Goal: Task Accomplishment & Management: Manage account settings

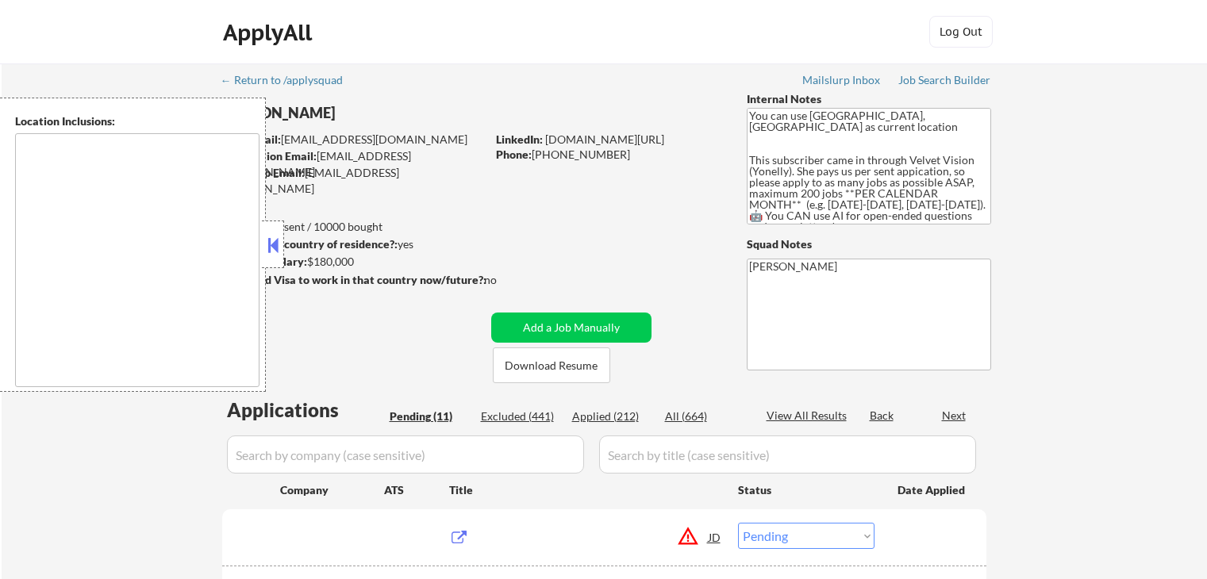
select select ""pending""
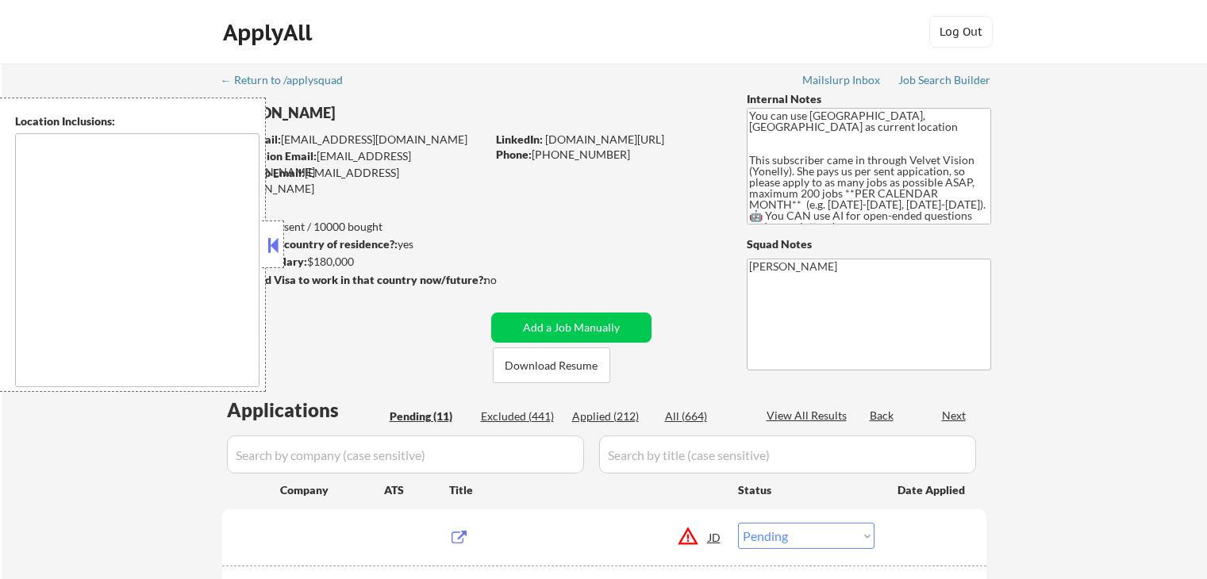
select select ""pending""
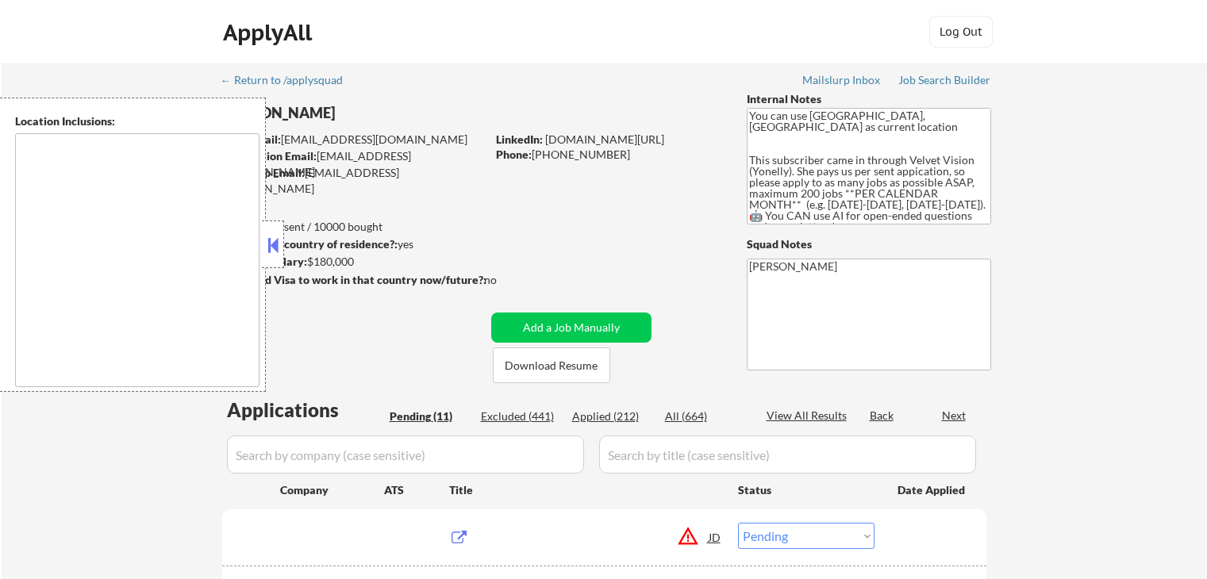
select select ""pending""
type textarea "San Francisco, CA Daly City, CA South San Francisco, CA Brisbane, CA Colma, CA …"
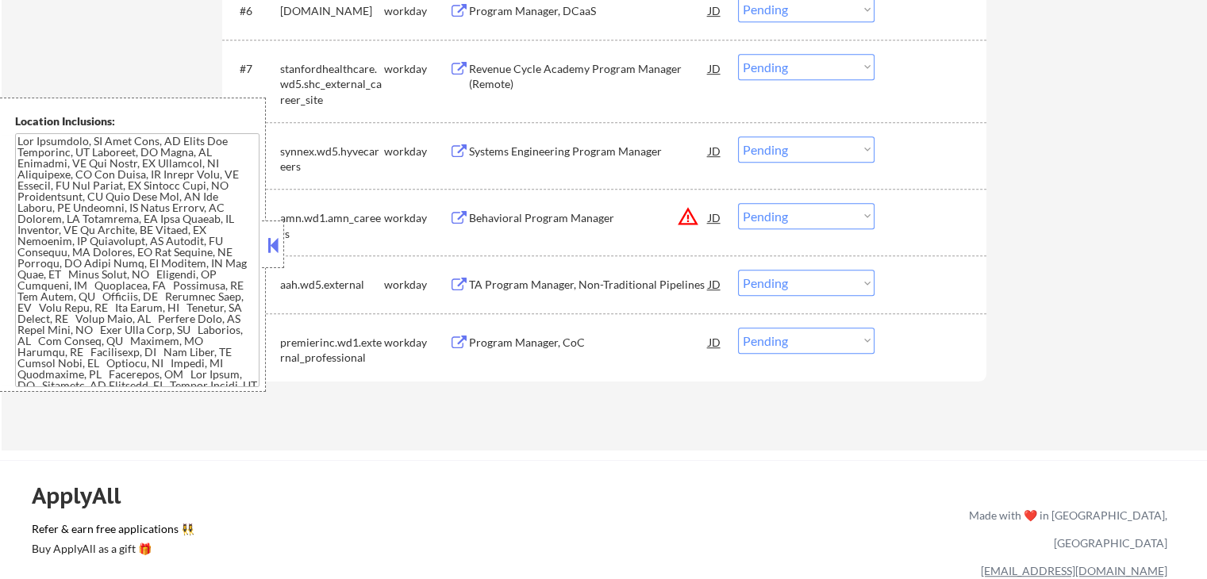
scroll to position [714, 0]
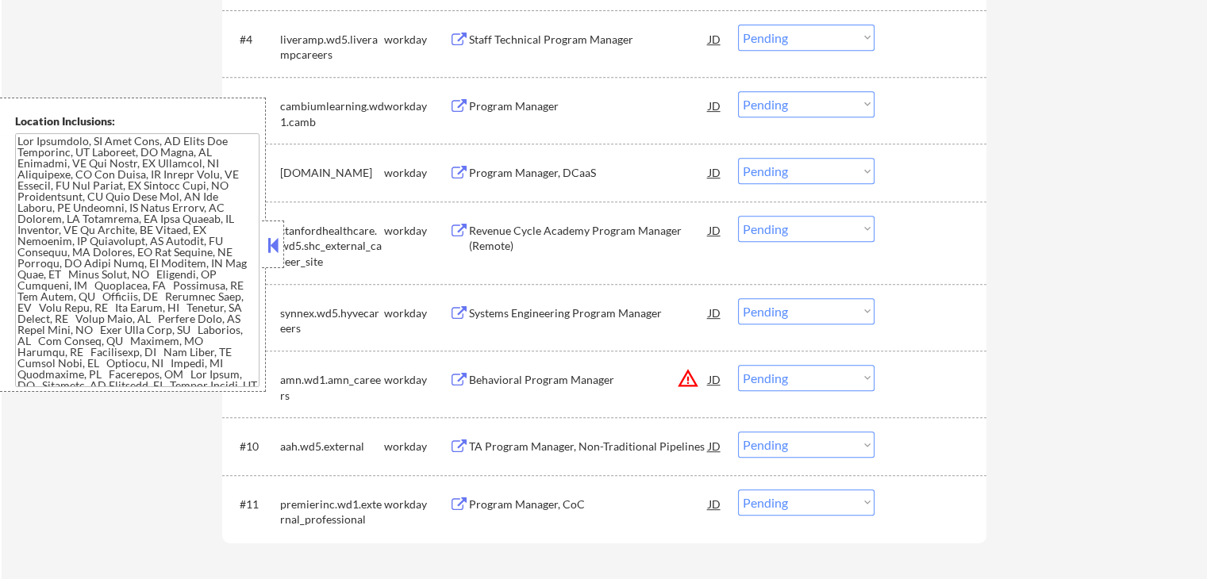
click at [278, 244] on button at bounding box center [272, 245] width 17 height 24
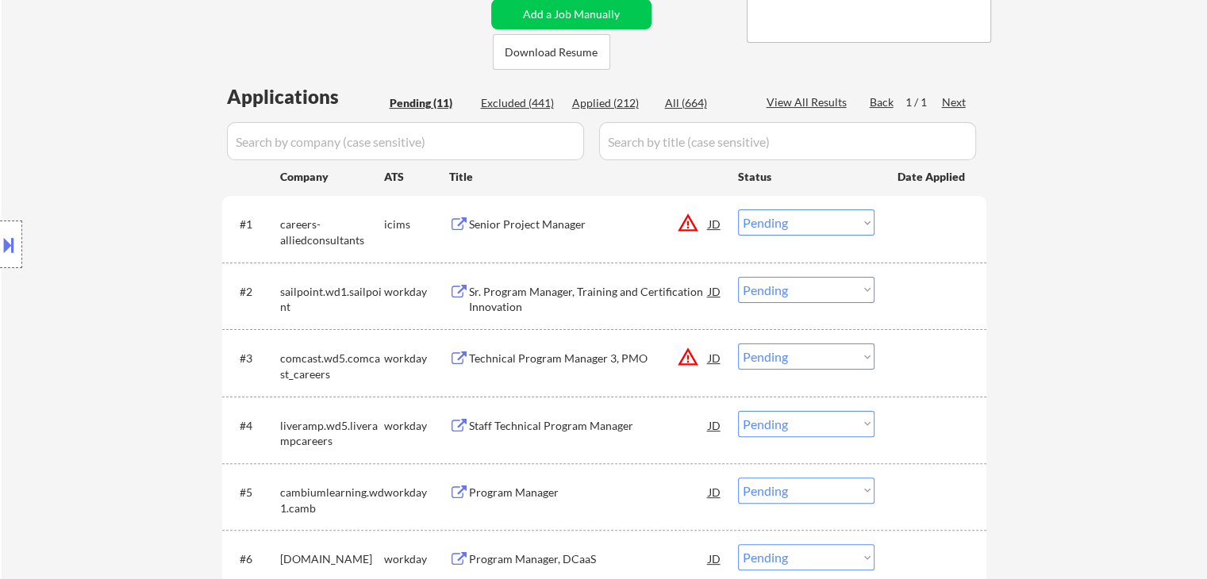
scroll to position [397, 0]
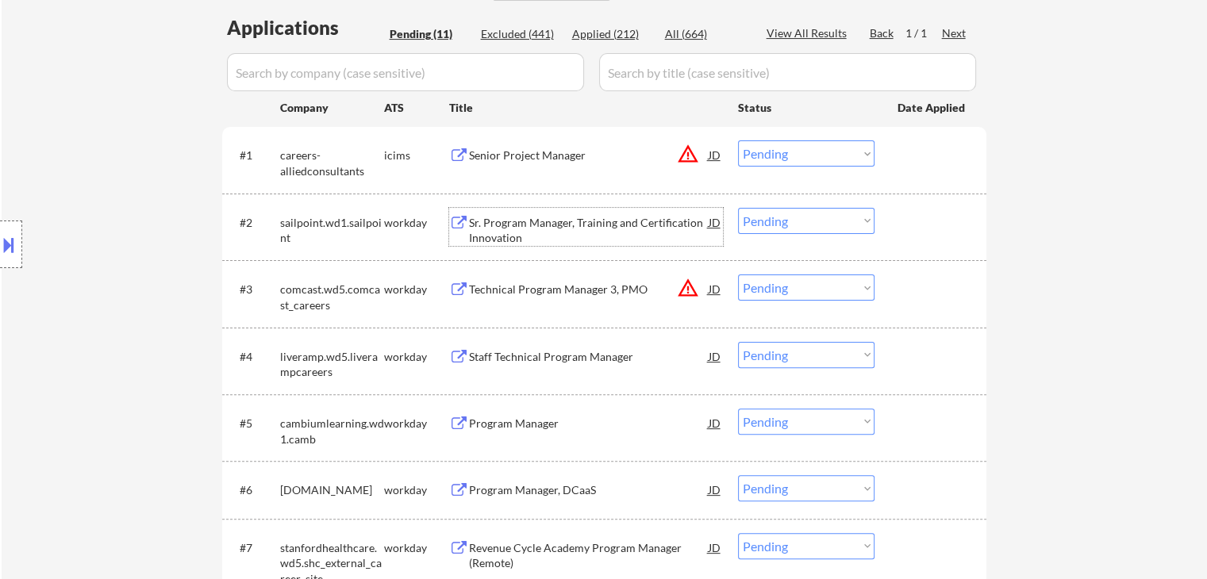
click at [508, 229] on div "Sr. Program Manager, Training and Certification Innovation" at bounding box center [589, 230] width 240 height 31
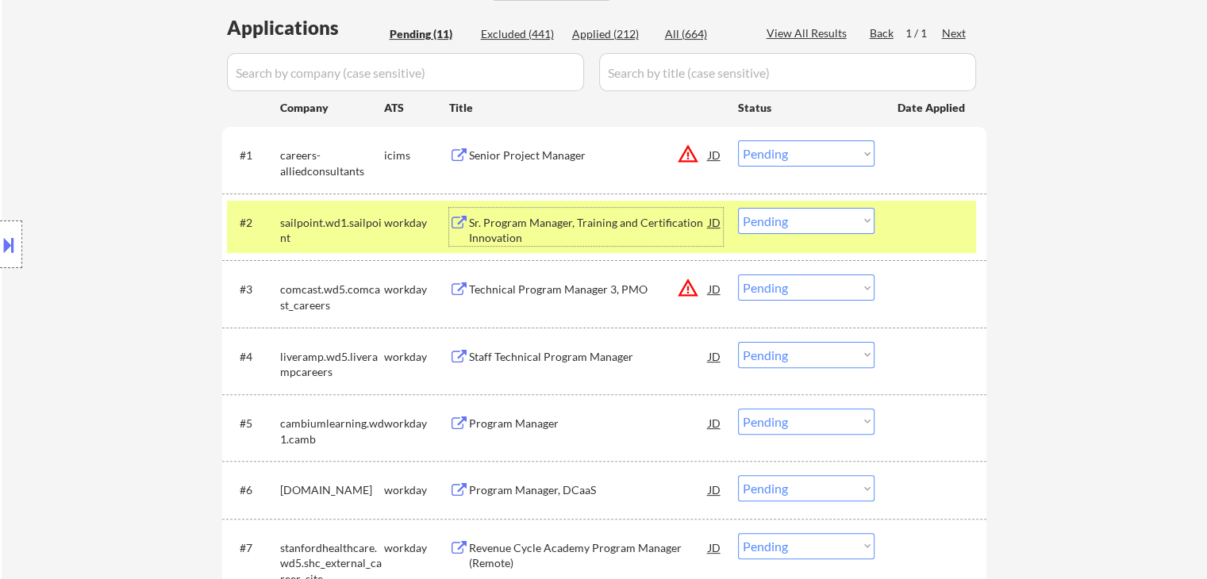
click at [485, 355] on div "Staff Technical Program Manager" at bounding box center [589, 357] width 240 height 16
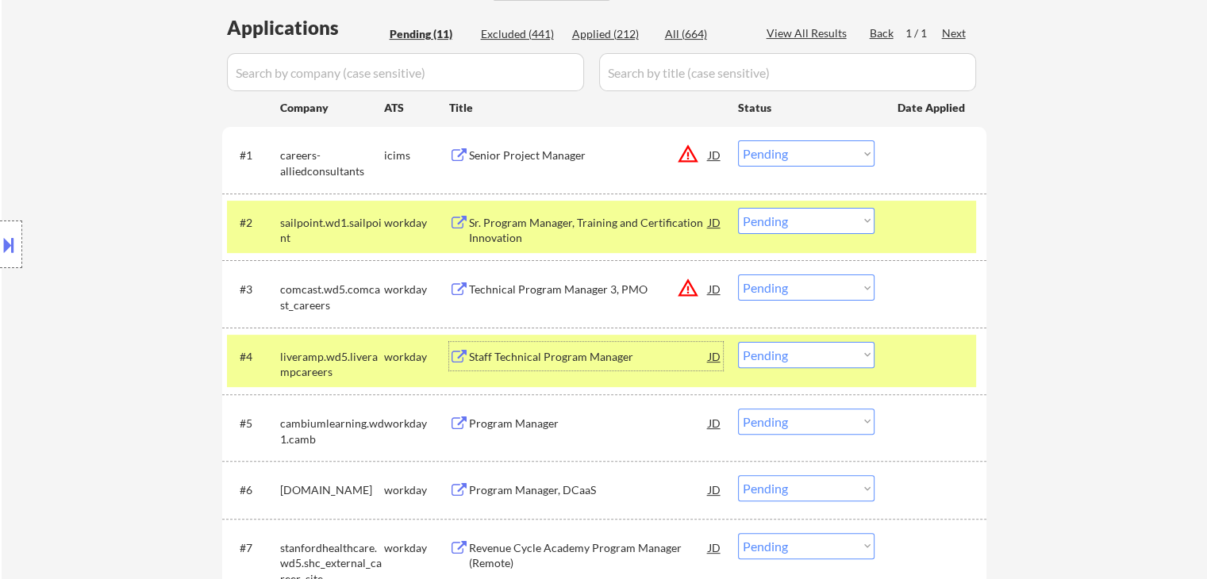
click at [10, 247] on button at bounding box center [8, 245] width 17 height 26
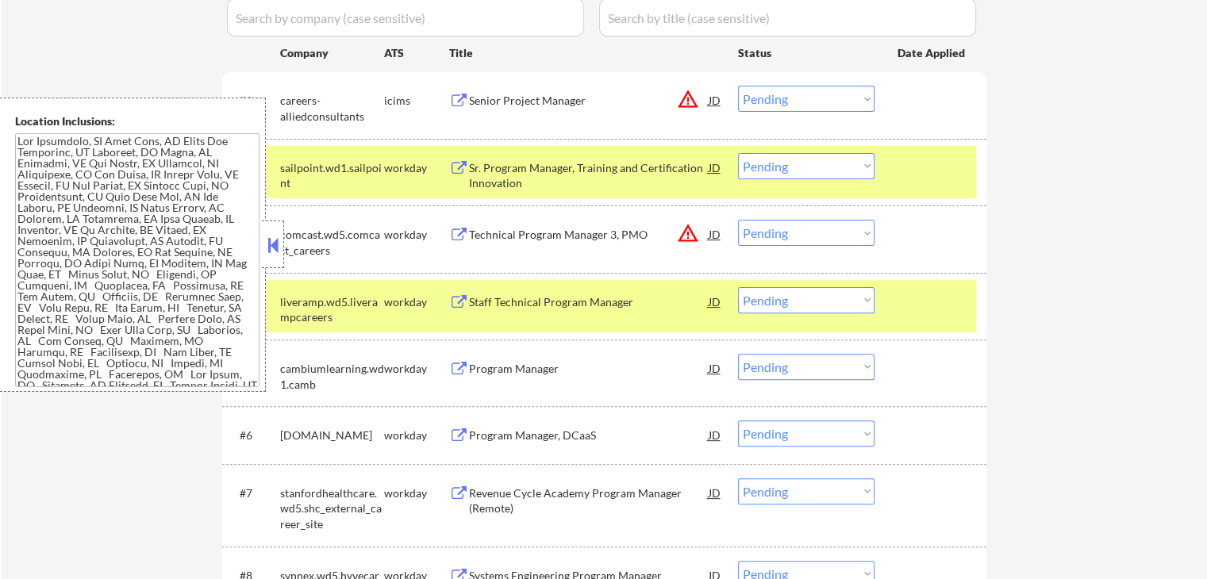
scroll to position [476, 0]
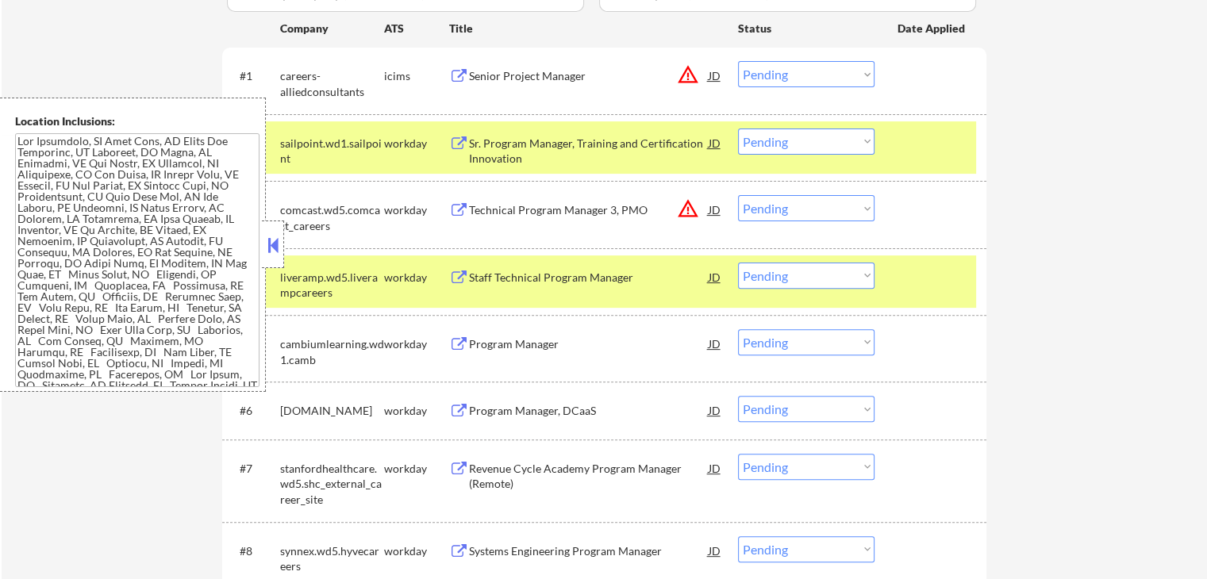
click at [814, 144] on select "Choose an option... Pending Applied Excluded (Questions) Excluded (Expired) Exc…" at bounding box center [806, 142] width 136 height 26
click at [738, 129] on select "Choose an option... Pending Applied Excluded (Questions) Excluded (Expired) Exc…" at bounding box center [806, 142] width 136 height 26
select select ""pending""
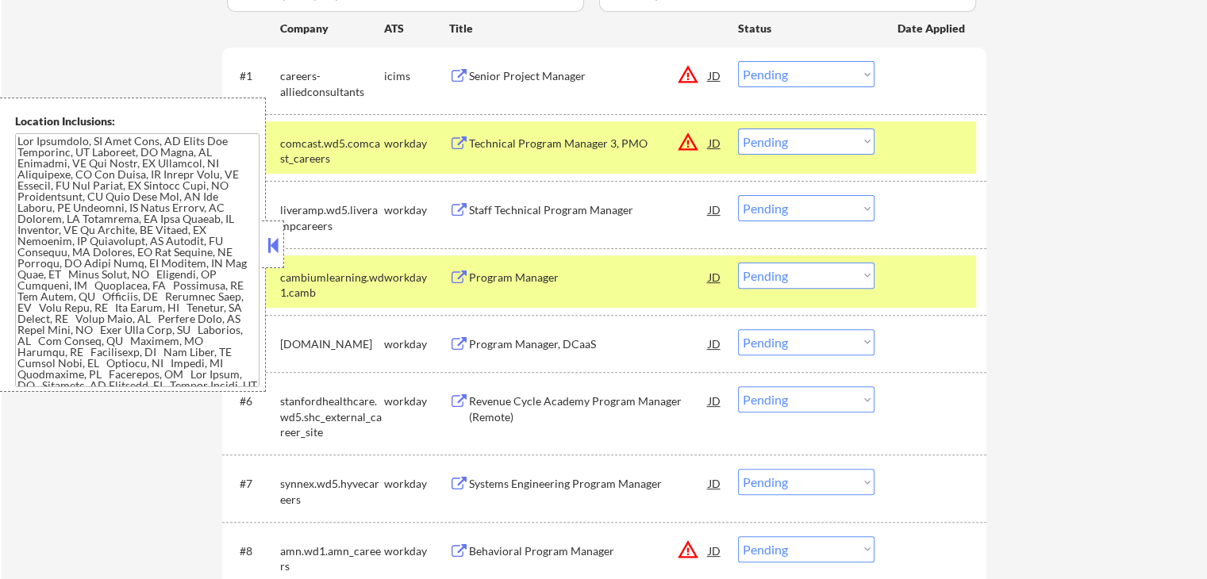
click at [512, 209] on div "Staff Technical Program Manager" at bounding box center [589, 210] width 240 height 16
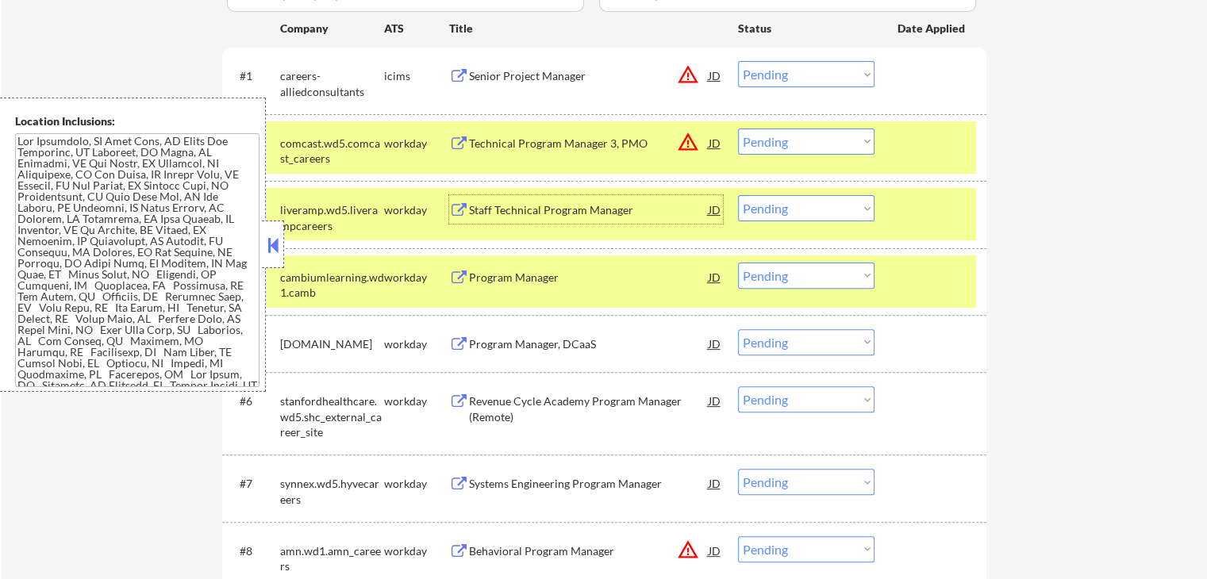
click at [800, 211] on select "Choose an option... Pending Applied Excluded (Questions) Excluded (Expired) Exc…" at bounding box center [806, 208] width 136 height 26
click at [738, 195] on select "Choose an option... Pending Applied Excluded (Questions) Excluded (Expired) Exc…" at bounding box center [806, 208] width 136 height 26
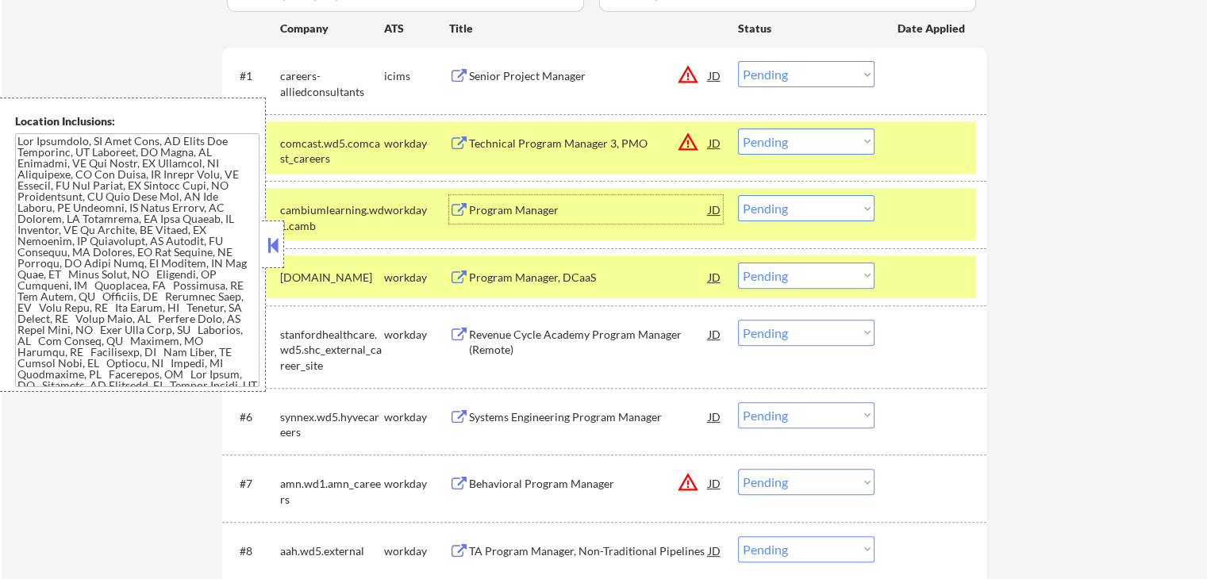
click at [498, 209] on div "Program Manager" at bounding box center [589, 210] width 240 height 16
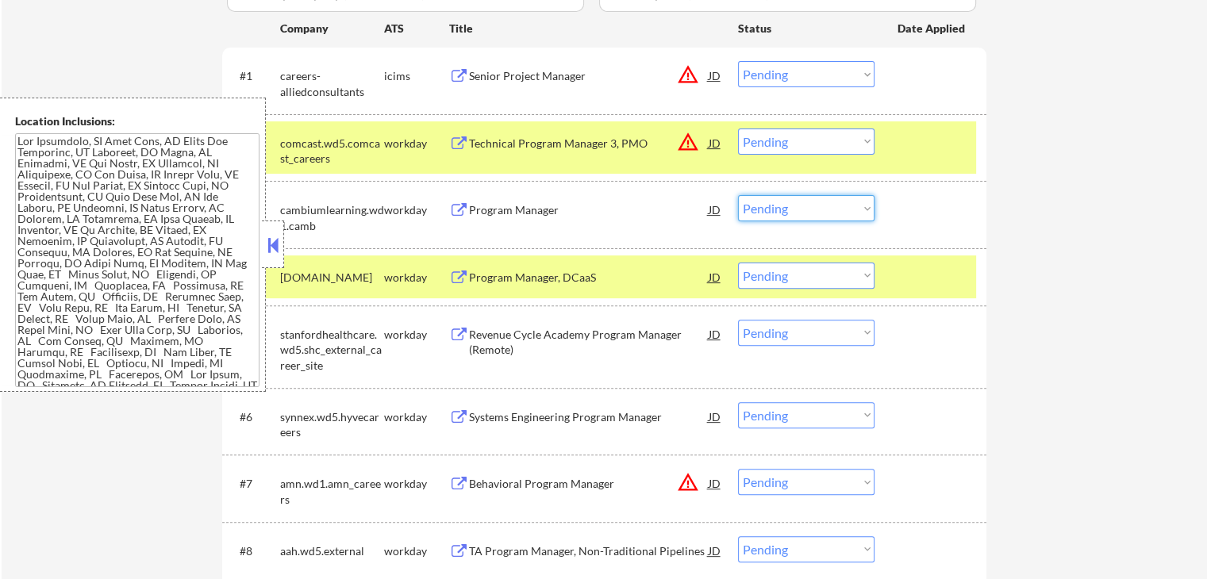
click at [792, 204] on select "Choose an option... Pending Applied Excluded (Questions) Excluded (Expired) Exc…" at bounding box center [806, 208] width 136 height 26
click at [738, 195] on select "Choose an option... Pending Applied Excluded (Questions) Excluded (Expired) Exc…" at bounding box center [806, 208] width 136 height 26
select select ""pending""
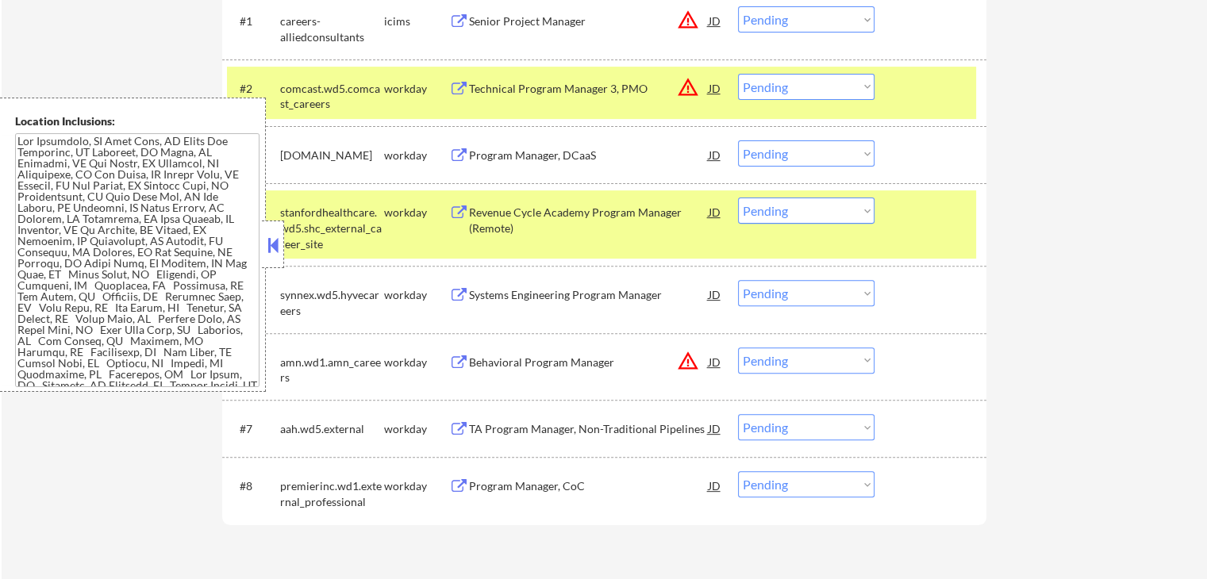
scroll to position [555, 0]
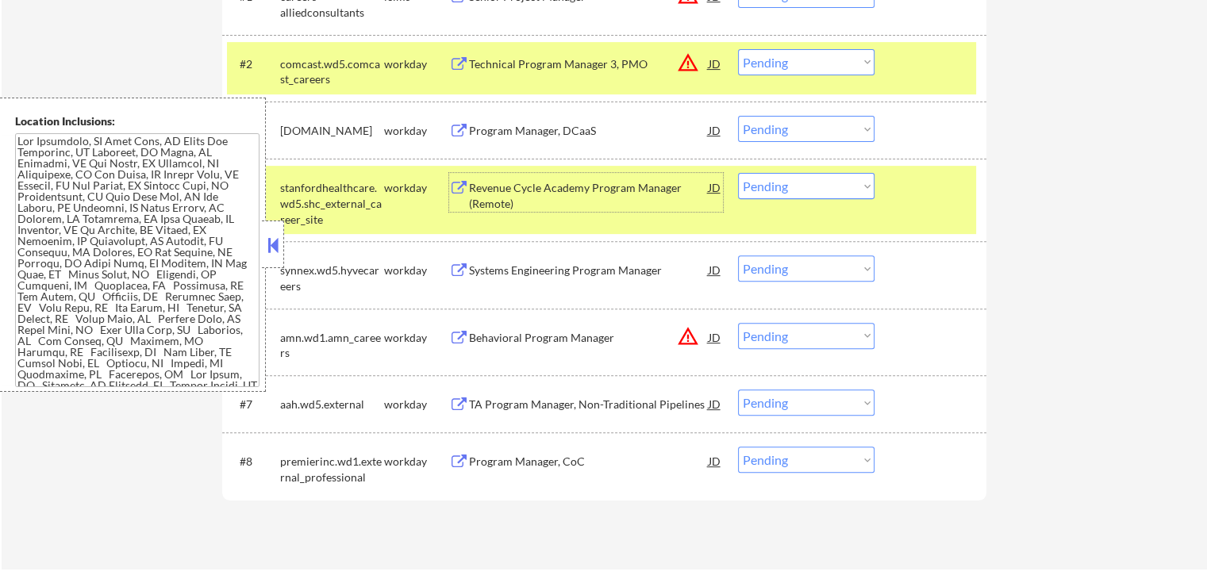
click at [489, 195] on div "Revenue Cycle Academy Program Manager (Remote)" at bounding box center [589, 195] width 240 height 31
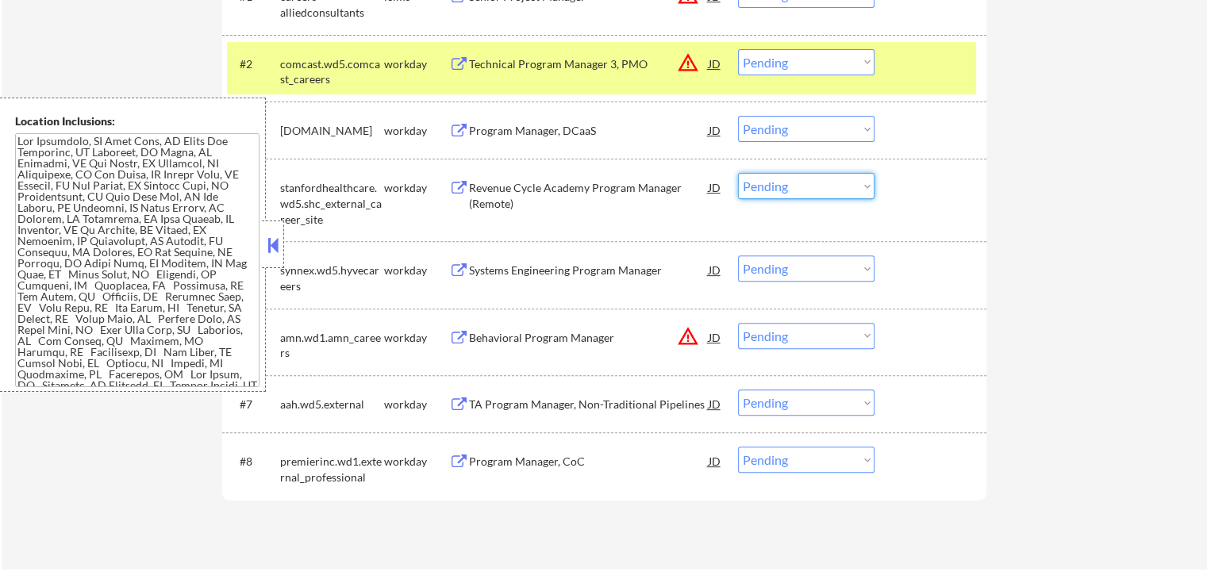
click at [790, 182] on select "Choose an option... Pending Applied Excluded (Questions) Excluded (Expired) Exc…" at bounding box center [806, 186] width 136 height 26
click at [738, 173] on select "Choose an option... Pending Applied Excluded (Questions) Excluded (Expired) Exc…" at bounding box center [806, 186] width 136 height 26
click at [506, 267] on div "Systems Engineering Program Manager" at bounding box center [589, 271] width 240 height 16
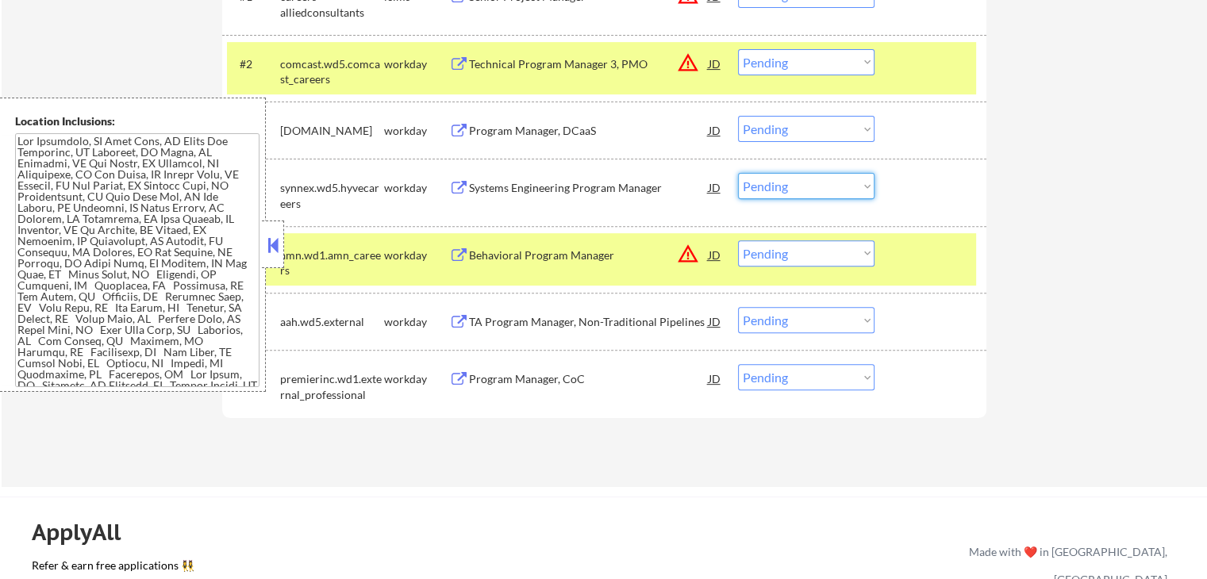
click at [807, 185] on select "Choose an option... Pending Applied Excluded (Questions) Excluded (Expired) Exc…" at bounding box center [806, 186] width 136 height 26
click at [738, 173] on select "Choose an option... Pending Applied Excluded (Questions) Excluded (Expired) Exc…" at bounding box center [806, 186] width 136 height 26
select select ""pending""
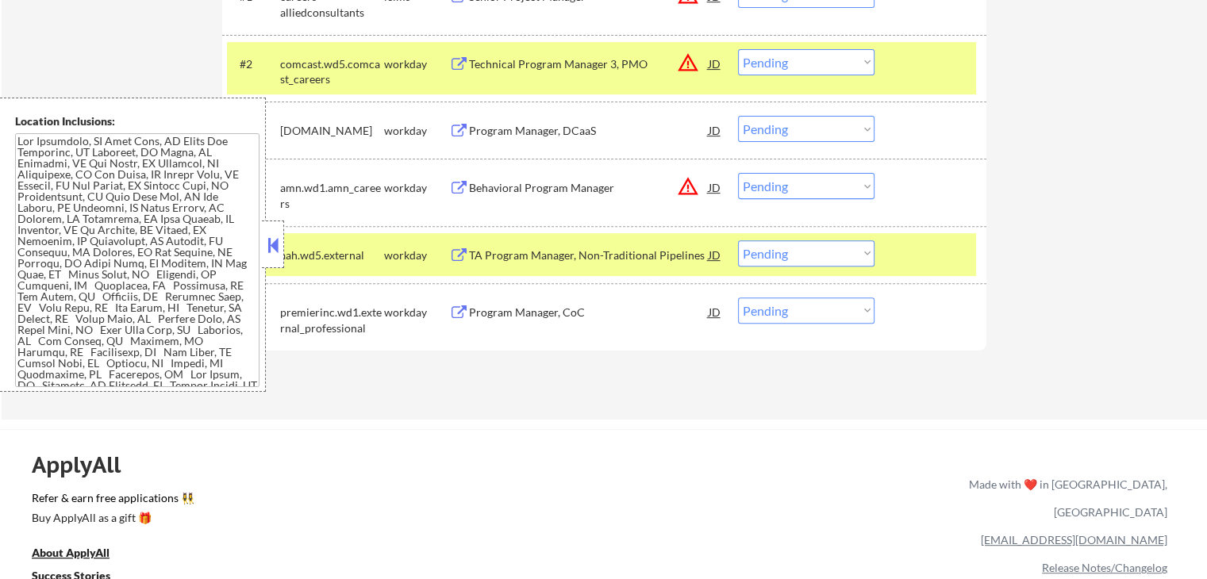
click at [491, 59] on div "Technical Program Manager 3, PMO" at bounding box center [589, 64] width 240 height 16
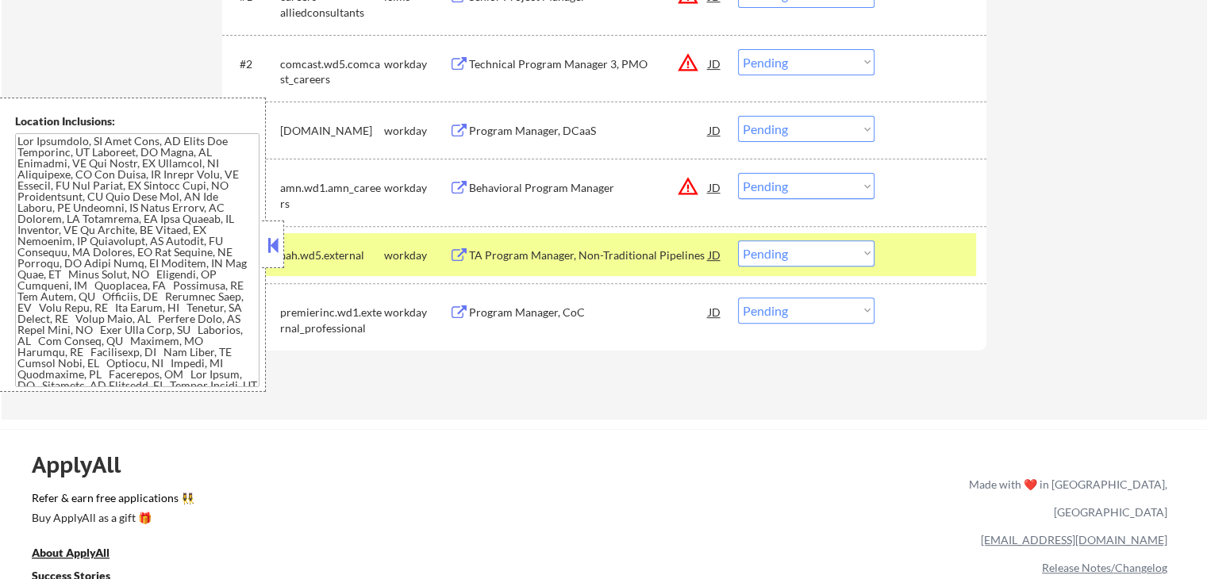
click at [482, 131] on div "Program Manager, DCaaS" at bounding box center [589, 131] width 240 height 16
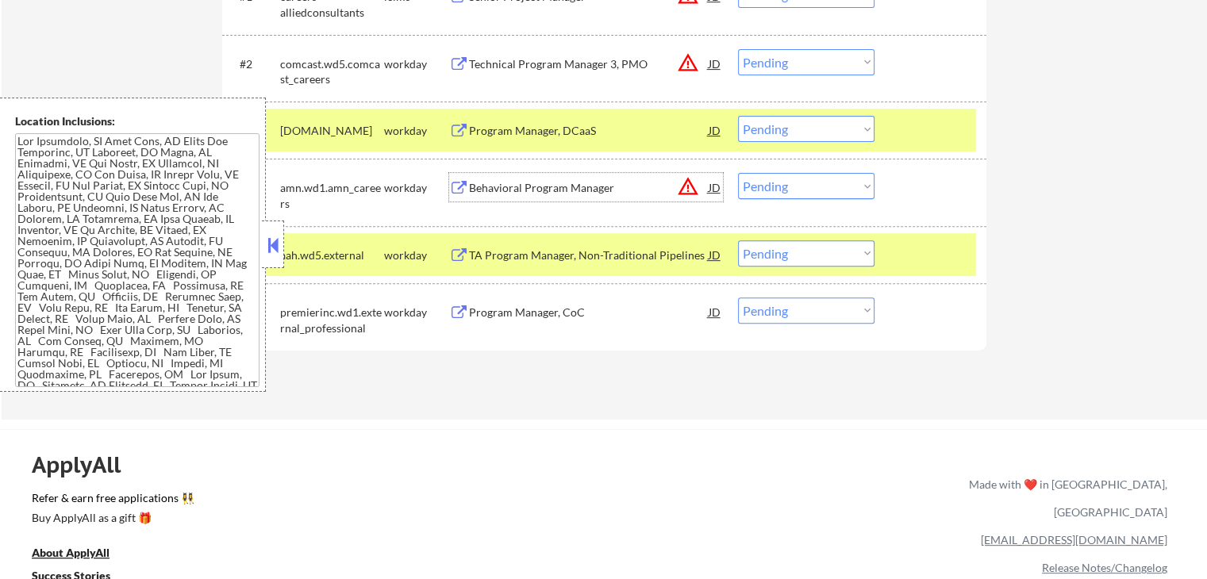
click at [495, 181] on div "Behavioral Program Manager" at bounding box center [589, 188] width 240 height 16
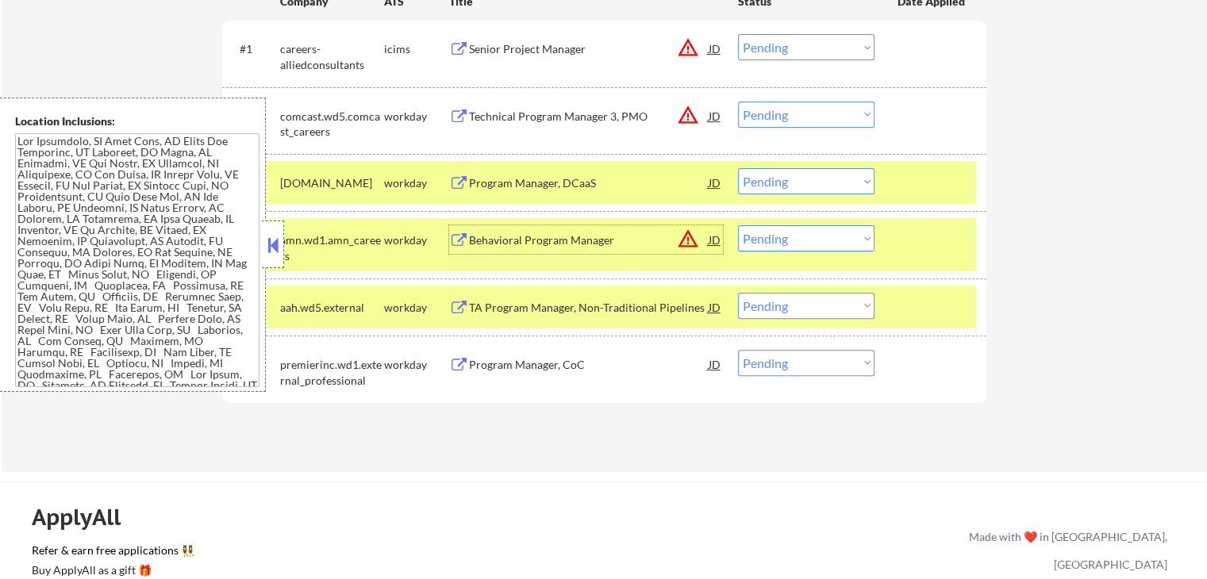
scroll to position [476, 0]
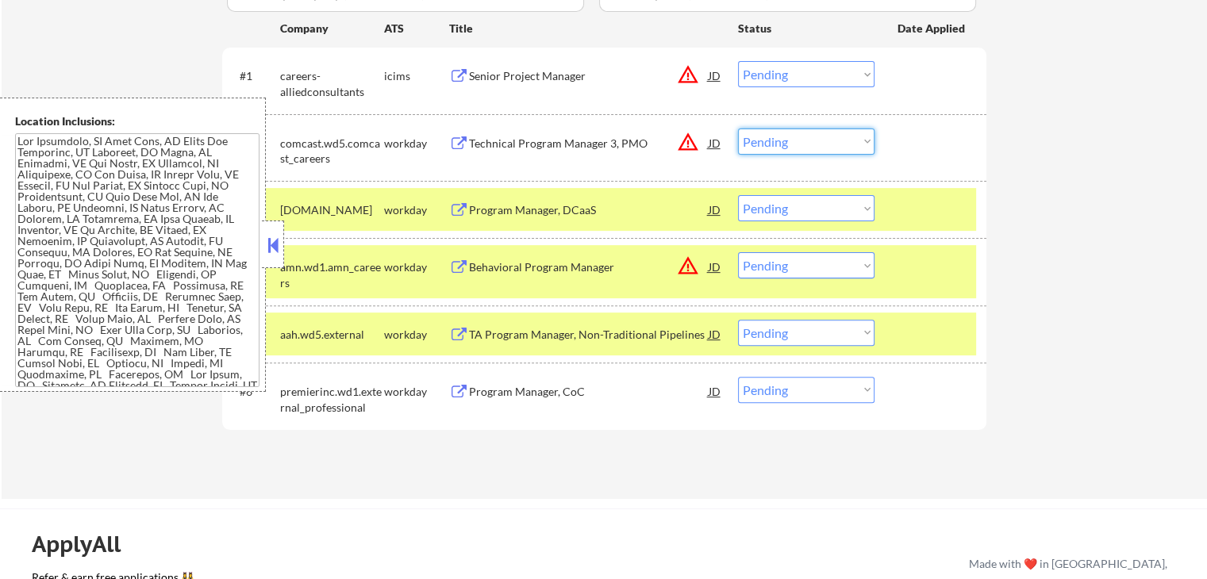
click at [787, 140] on select "Choose an option... Pending Applied Excluded (Questions) Excluded (Expired) Exc…" at bounding box center [806, 142] width 136 height 26
click at [738, 129] on select "Choose an option... Pending Applied Excluded (Questions) Excluded (Expired) Exc…" at bounding box center [806, 142] width 136 height 26
select select ""pending""
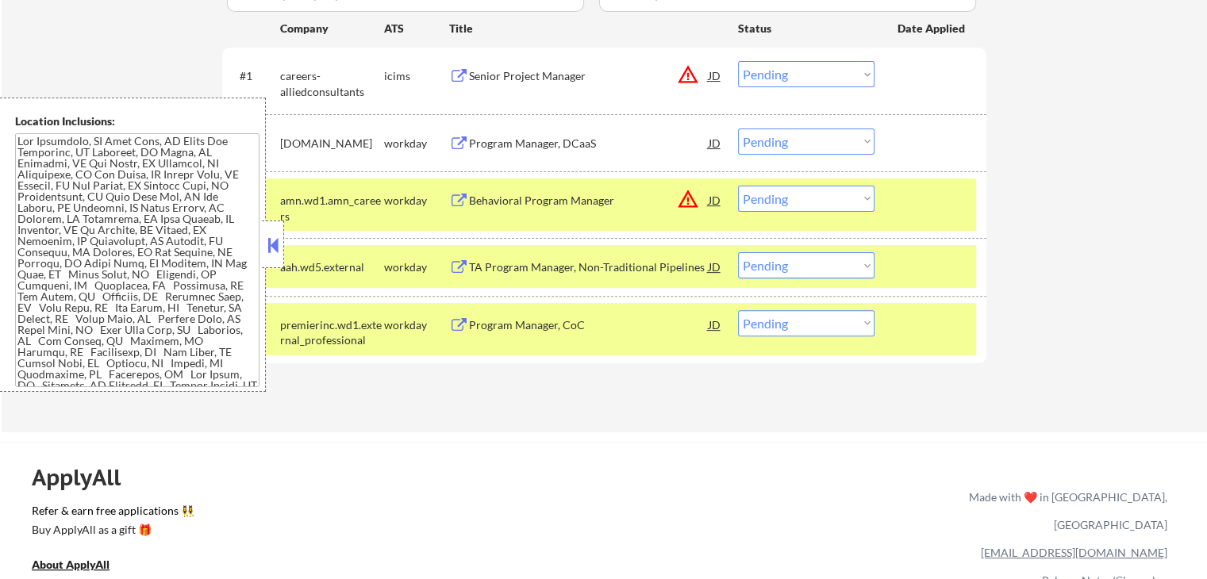
click at [781, 195] on select "Choose an option... Pending Applied Excluded (Questions) Excluded (Expired) Exc…" at bounding box center [806, 199] width 136 height 26
click at [738, 186] on select "Choose an option... Pending Applied Excluded (Questions) Excluded (Expired) Exc…" at bounding box center [806, 199] width 136 height 26
click at [1057, 153] on div "← Return to /applysquad Mailslurp Inbox Job Search Builder Raya Abdykulova User…" at bounding box center [604, 9] width 1205 height 845
select select ""pending""
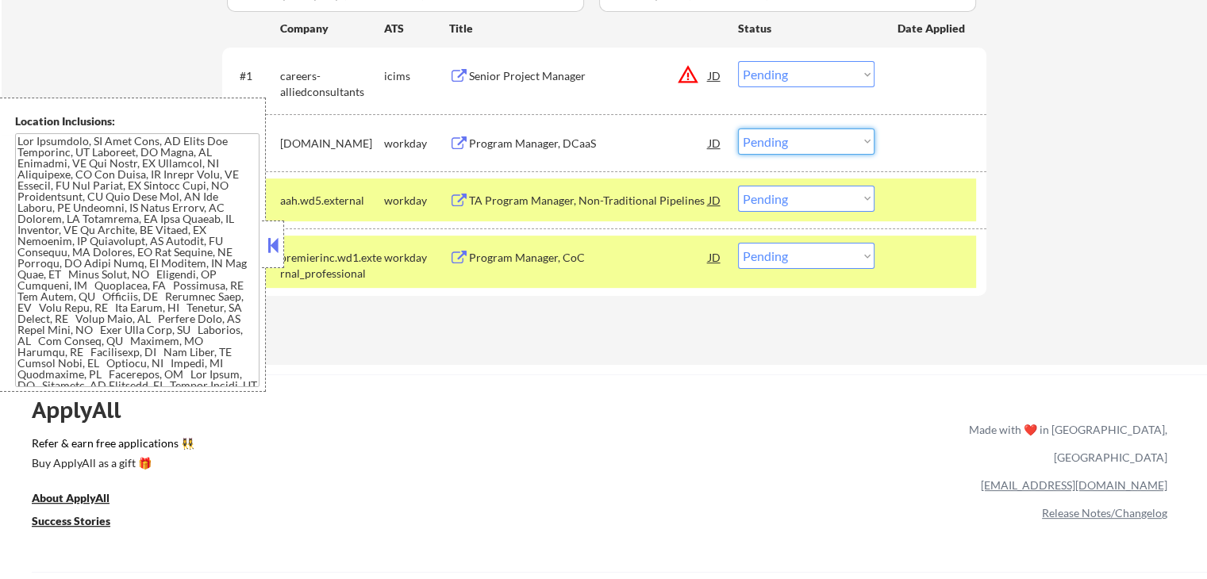
click at [796, 131] on select "Choose an option... Pending Applied Excluded (Questions) Excluded (Expired) Exc…" at bounding box center [806, 142] width 136 height 26
click at [738, 129] on select "Choose an option... Pending Applied Excluded (Questions) Excluded (Expired) Exc…" at bounding box center [806, 142] width 136 height 26
select select ""pending""
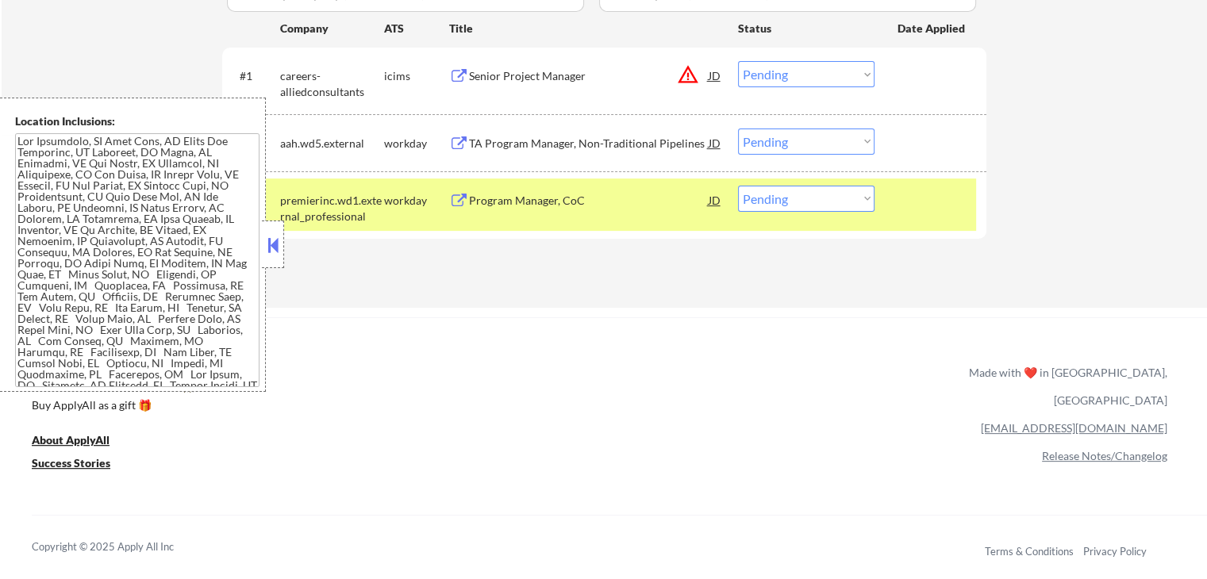
click at [555, 144] on div "TA Program Manager, Non-Traditional Pipelines" at bounding box center [589, 144] width 240 height 16
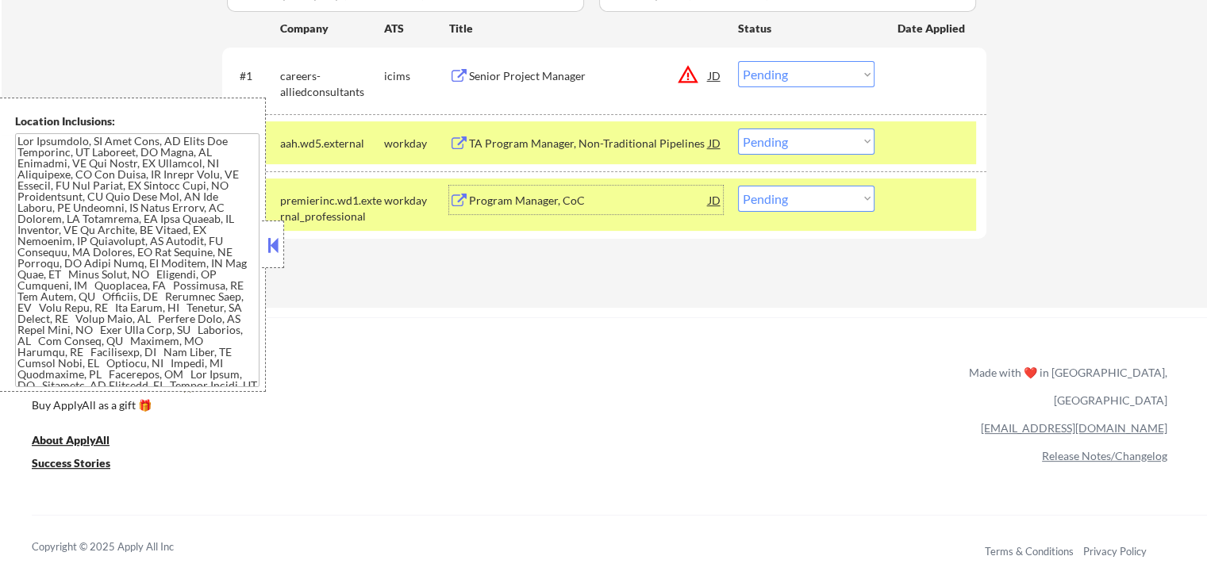
click at [515, 205] on div "Program Manager, CoC" at bounding box center [589, 201] width 240 height 16
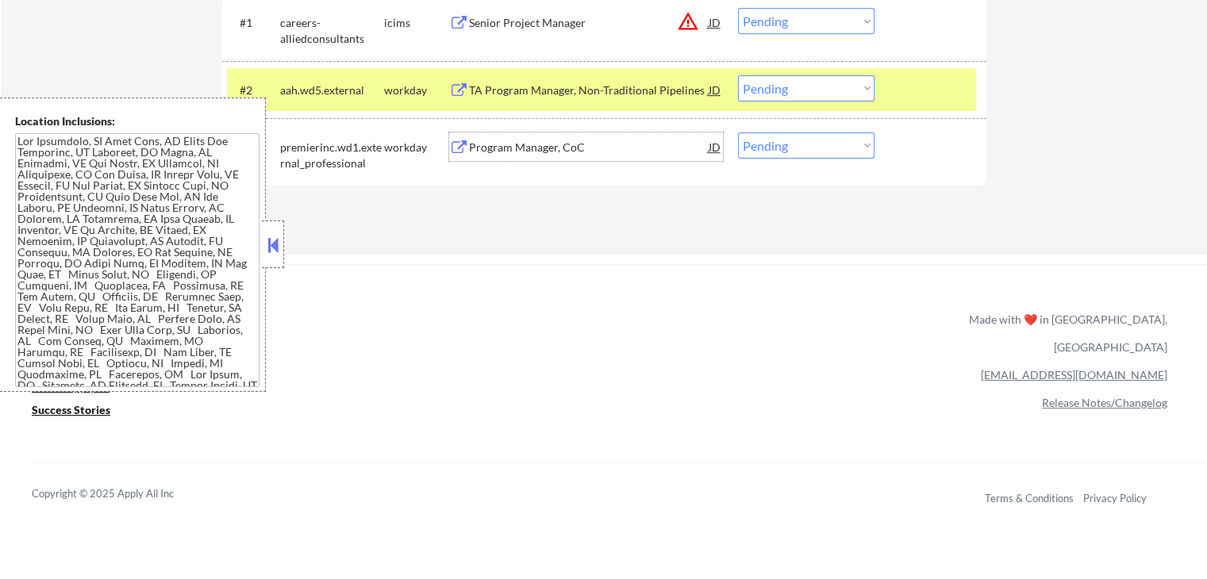
scroll to position [555, 0]
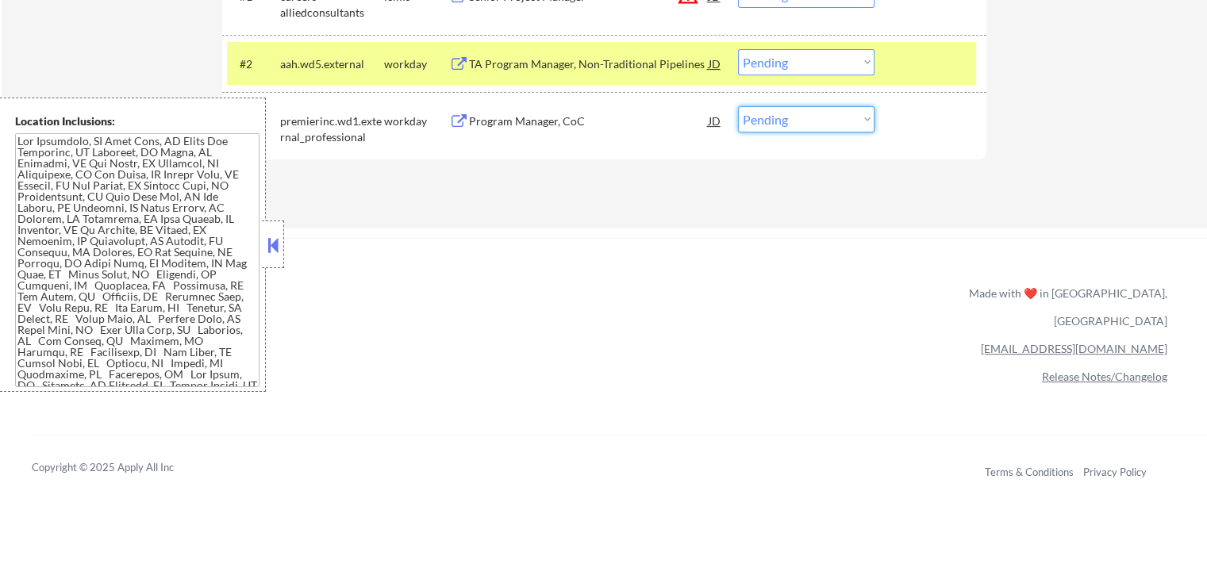
click at [808, 121] on select "Choose an option... Pending Applied Excluded (Questions) Excluded (Expired) Exc…" at bounding box center [806, 119] width 136 height 26
select select ""excluded__salary_""
click at [738, 106] on select "Choose an option... Pending Applied Excluded (Questions) Excluded (Expired) Exc…" at bounding box center [806, 119] width 136 height 26
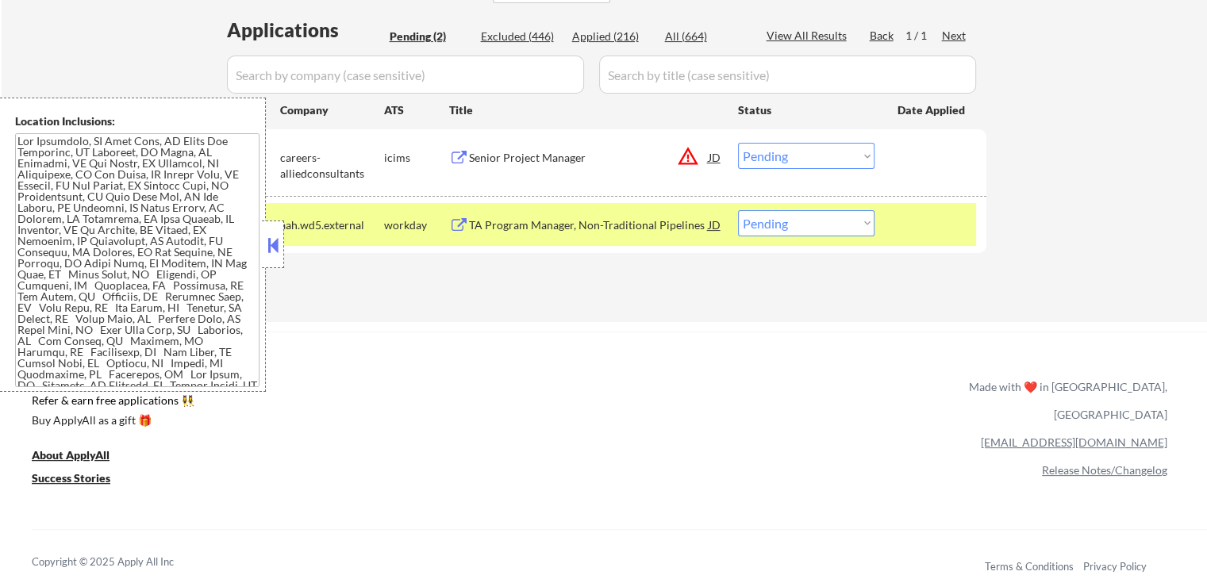
scroll to position [476, 0]
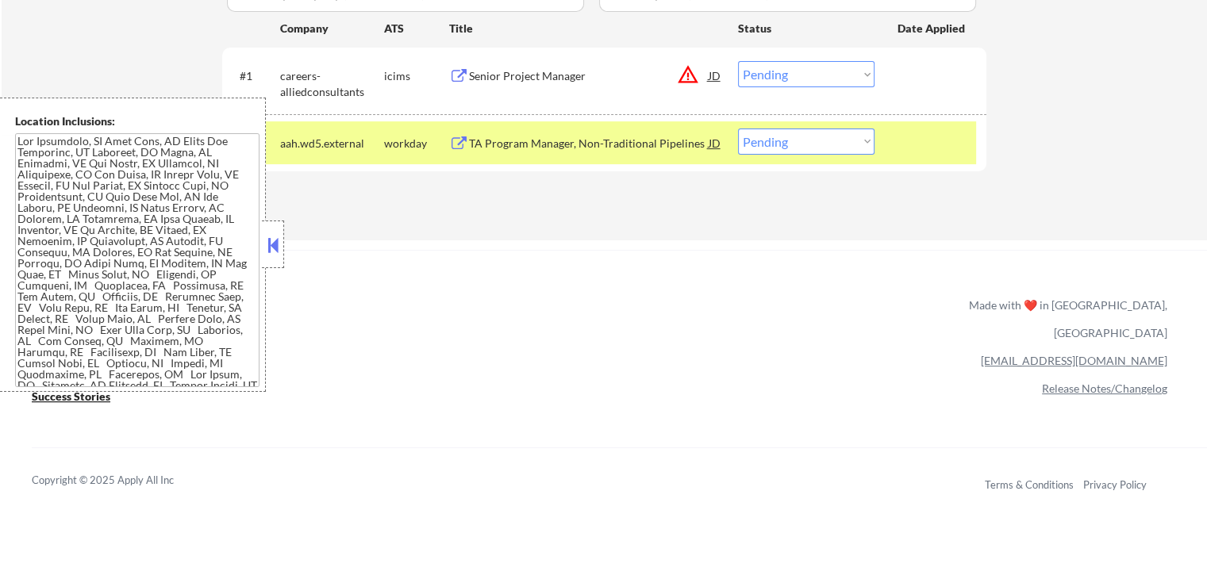
click at [789, 144] on select "Choose an option... Pending Applied Excluded (Questions) Excluded (Expired) Exc…" at bounding box center [806, 142] width 136 height 26
select select ""excluded__other_""
click at [738, 129] on select "Choose an option... Pending Applied Excluded (Questions) Excluded (Expired) Exc…" at bounding box center [806, 142] width 136 height 26
click at [727, 192] on div "Applications Pending (2) Excluded (446) Applied (216) All (664) View All Result…" at bounding box center [604, 72] width 764 height 275
click at [562, 83] on div "Senior Project Manager" at bounding box center [589, 76] width 240 height 16
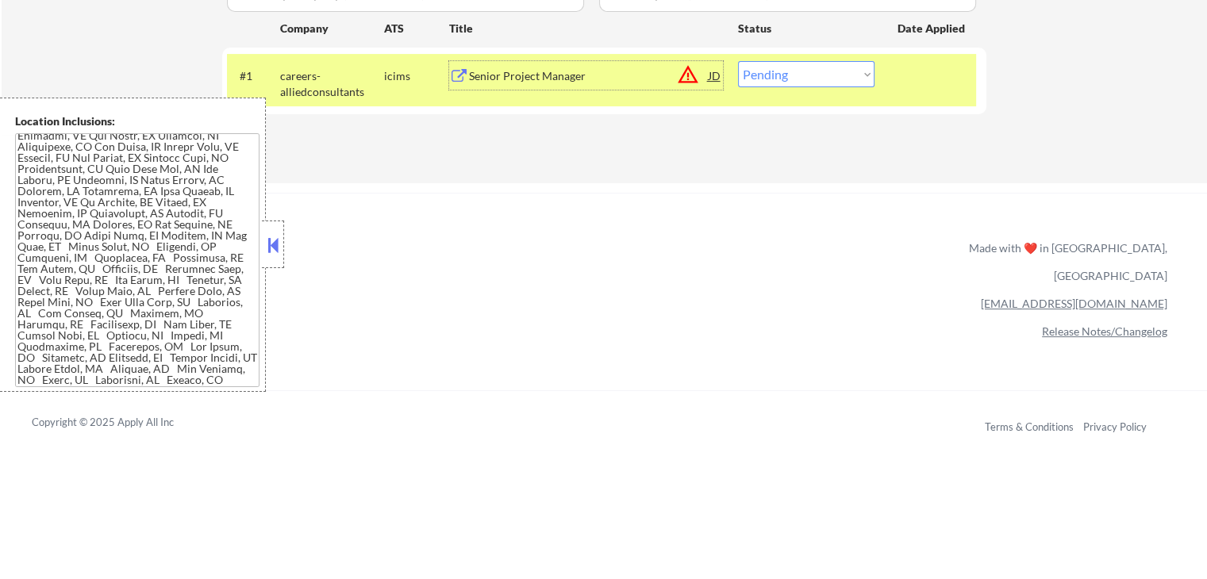
scroll to position [50, 0]
click at [817, 71] on select "Choose an option... Pending Applied Excluded (Questions) Excluded (Expired) Exc…" at bounding box center [806, 74] width 136 height 26
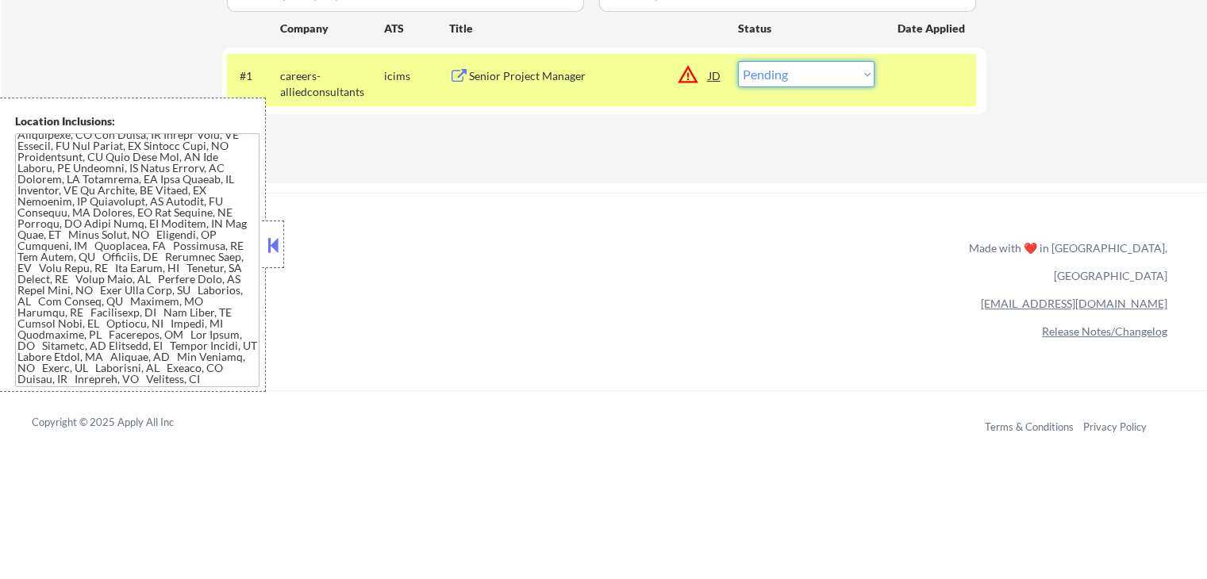
select select ""excluded__location_""
click at [738, 61] on select "Choose an option... Pending Applied Excluded (Questions) Excluded (Expired) Exc…" at bounding box center [806, 74] width 136 height 26
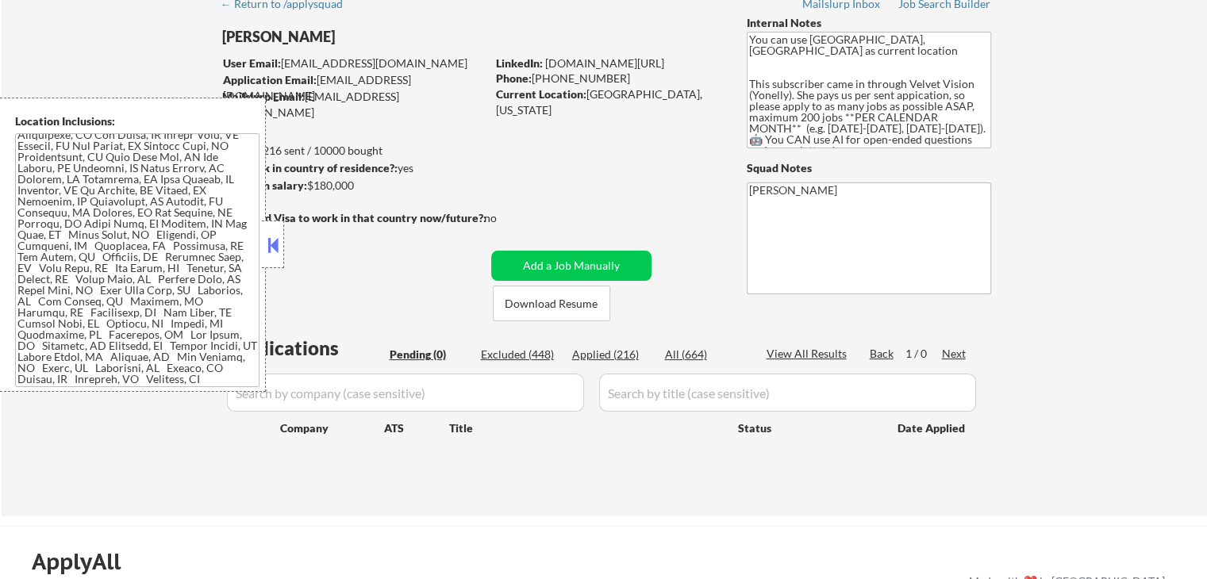
scroll to position [0, 0]
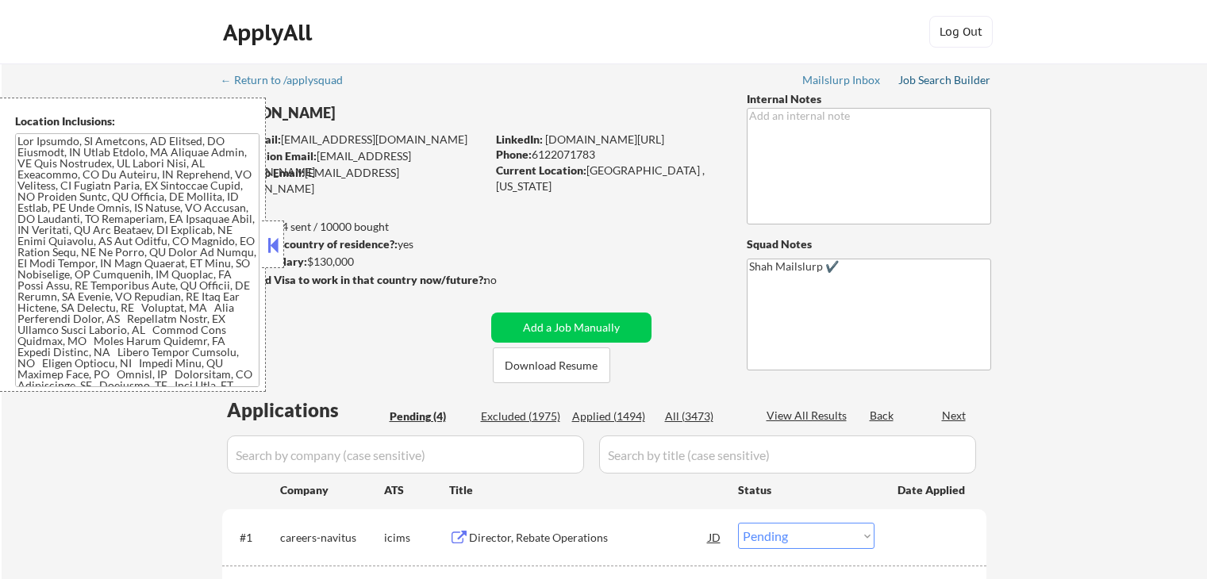
select select ""pending""
